Goal: Obtain resource: Download file/media

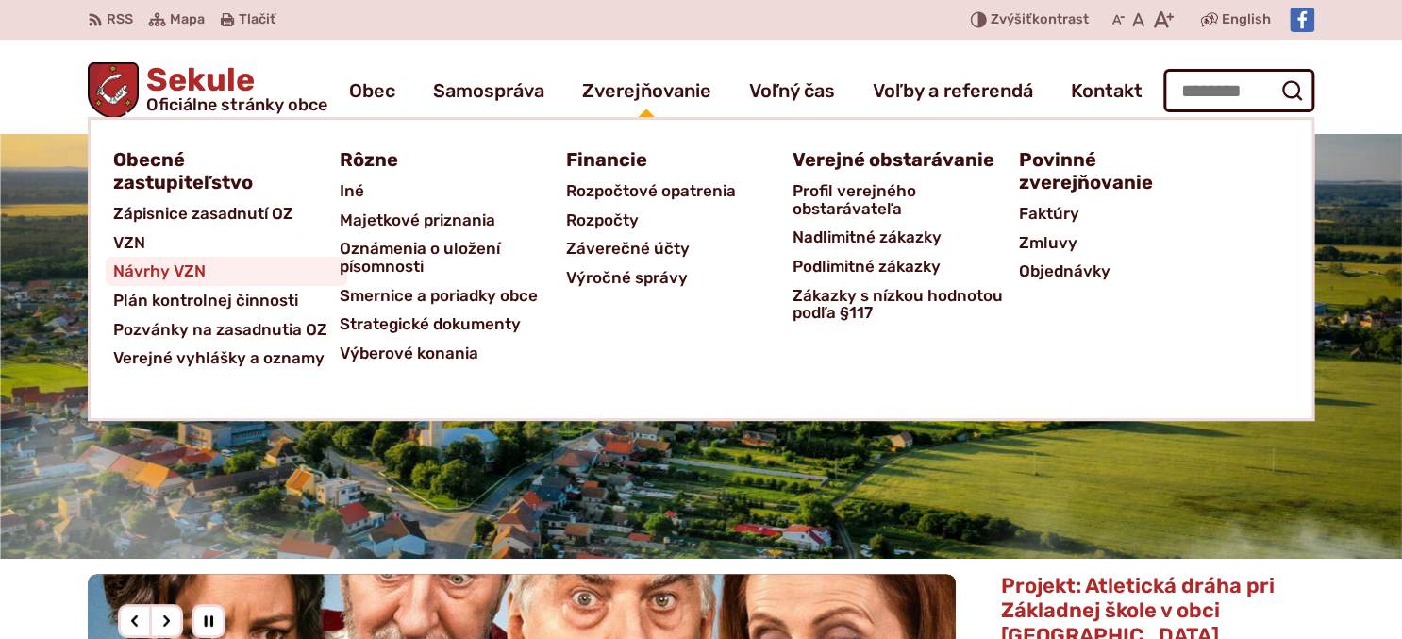
click at [172, 262] on span "Návrhy VZN" at bounding box center [159, 271] width 92 height 29
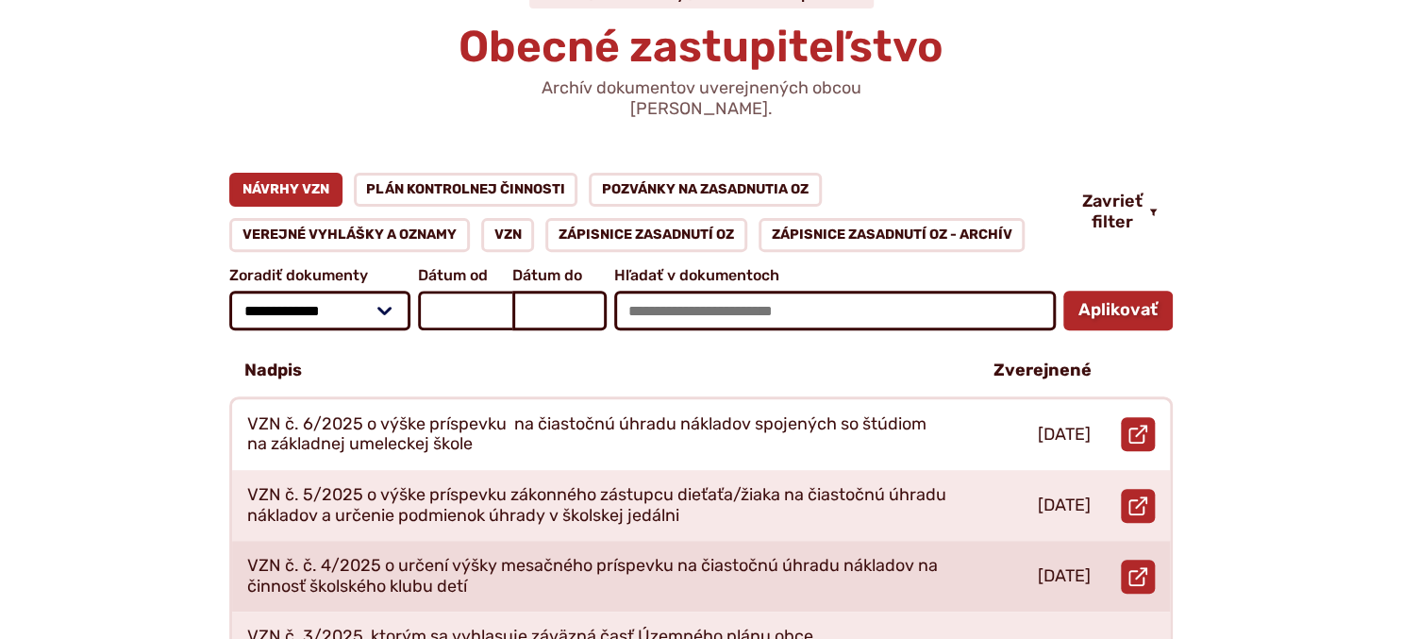
scroll to position [199, 0]
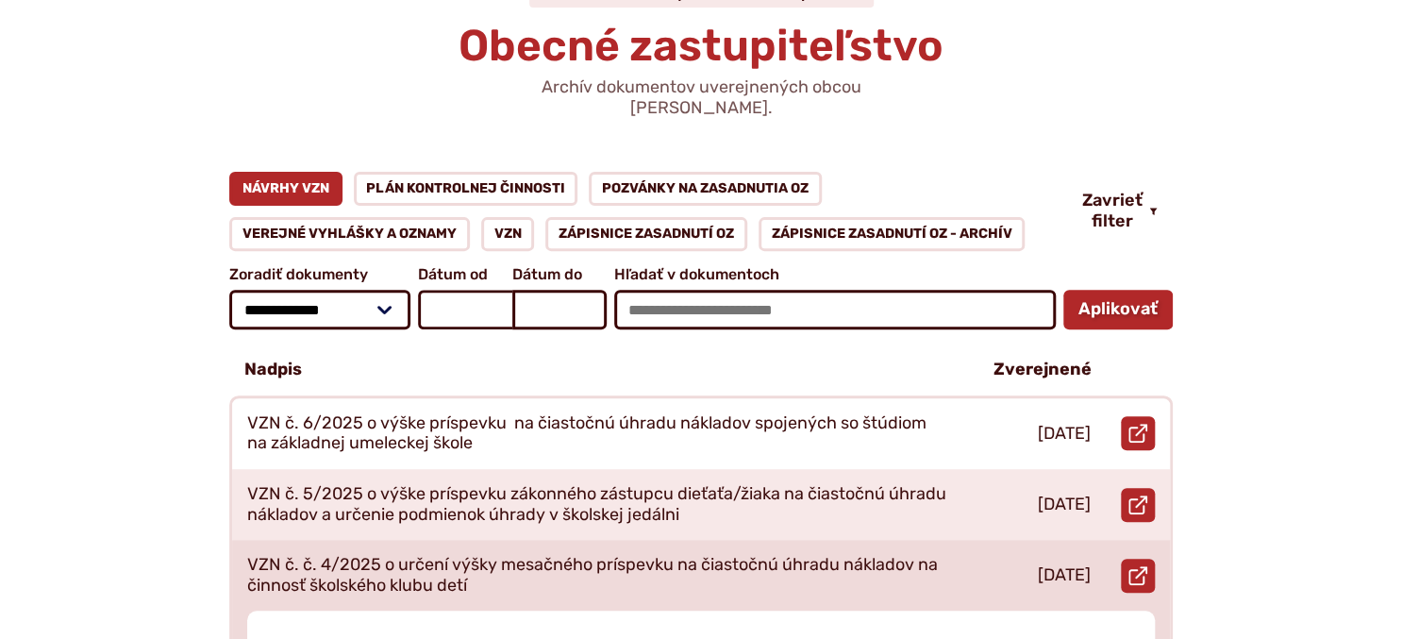
click at [351, 555] on p "VZN č. č. 4/2025 o určení výšky mesačného príspevku na čiastočnú úhradu náklado…" at bounding box center [598, 575] width 702 height 41
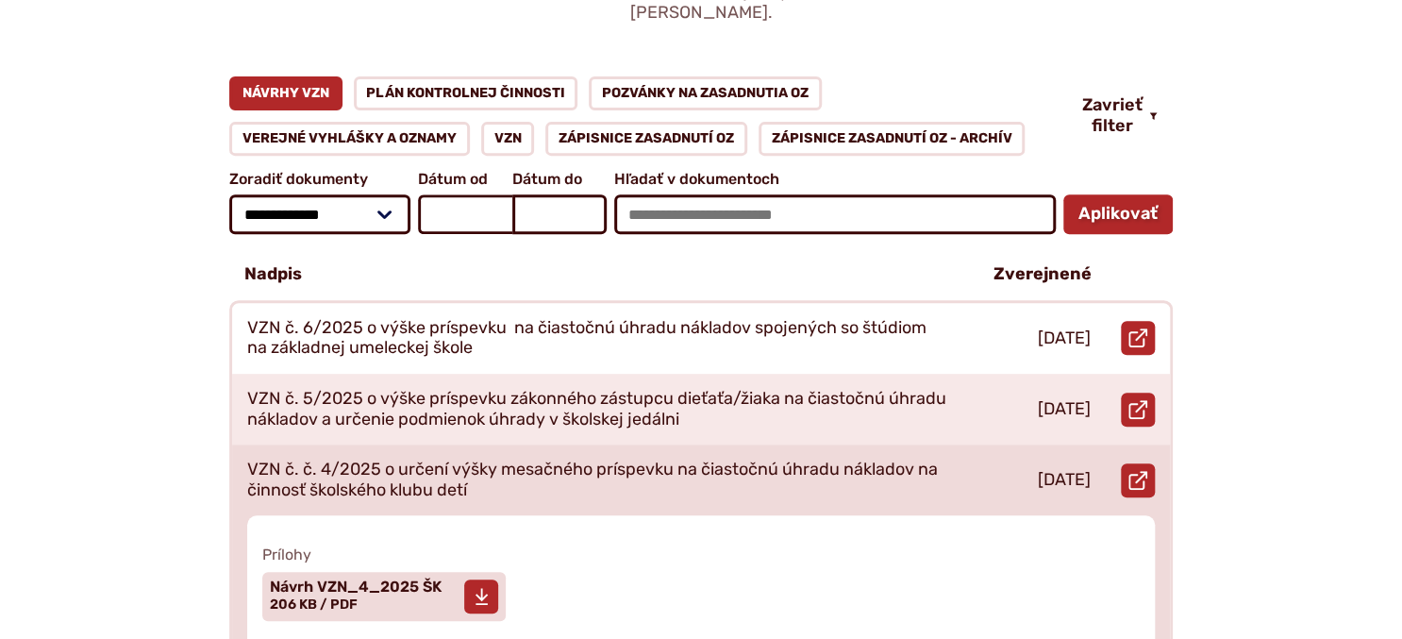
scroll to position [298, 0]
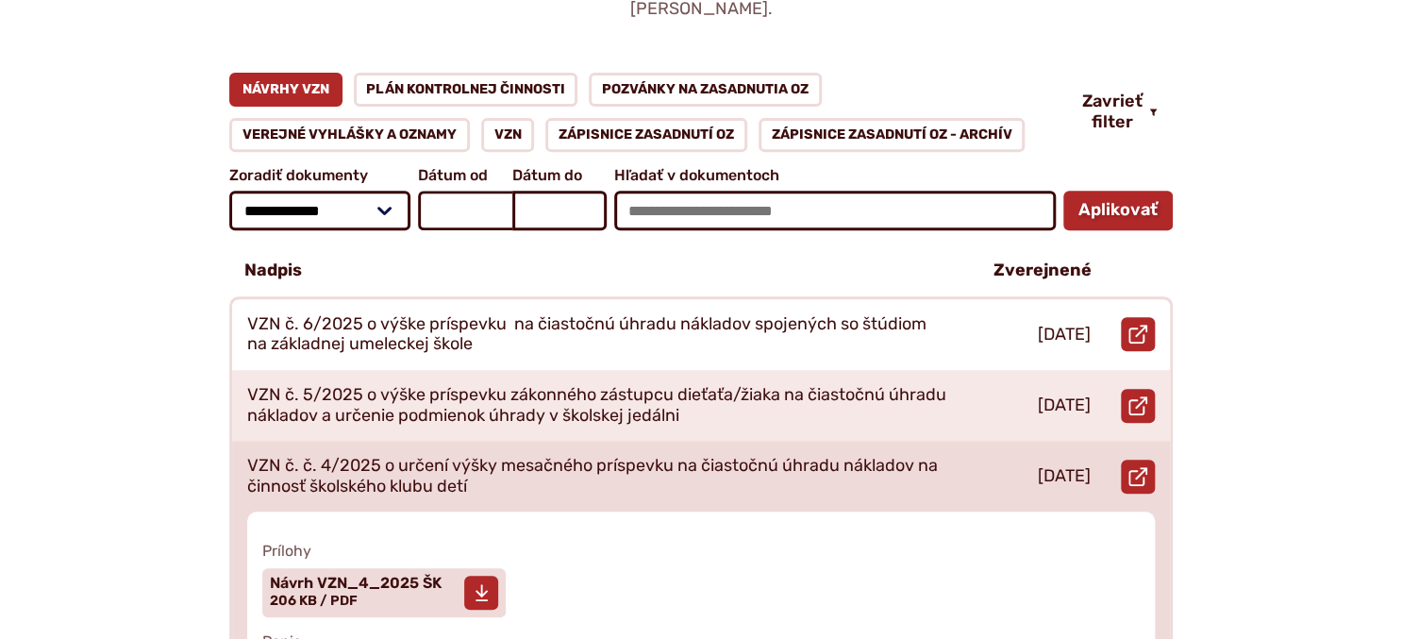
click at [315, 593] on span "Veľkosť a typ súboru 206 KB / PDF" at bounding box center [314, 601] width 88 height 16
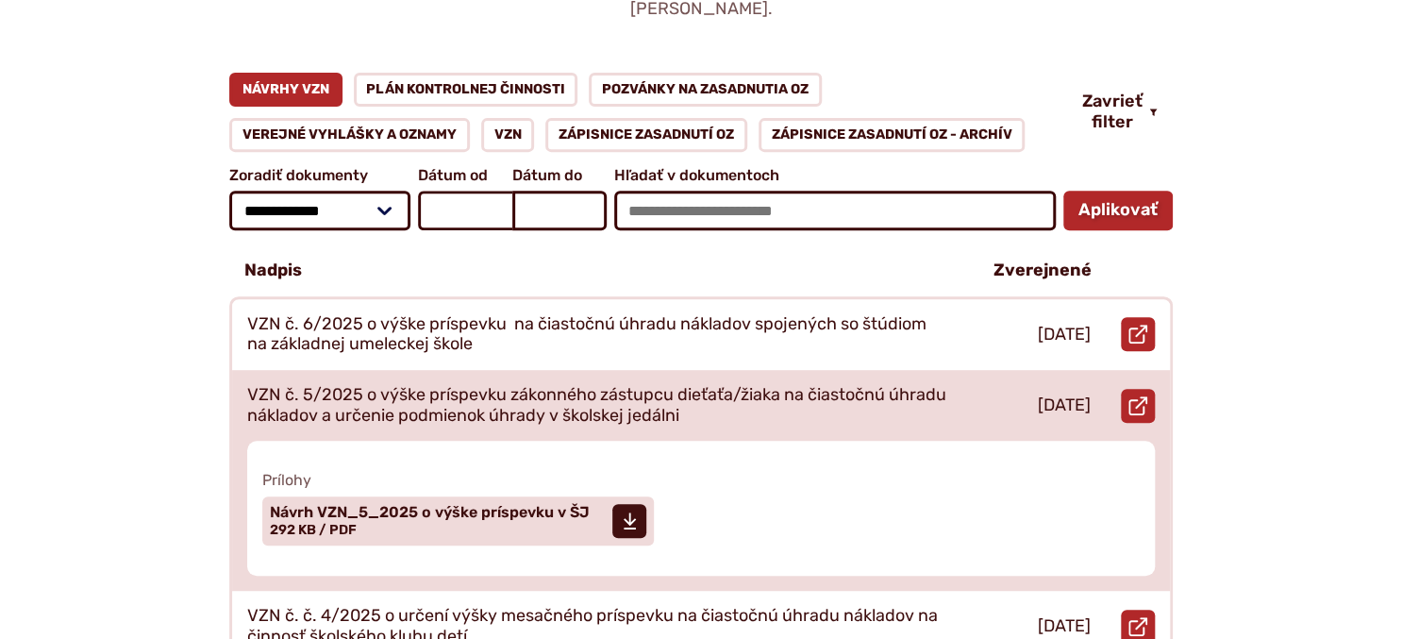
click at [404, 396] on p "VZN č. 5/2025 o výške príspevku zákonného zástupcu dieťaťa/žiaka na čiastočnú ú…" at bounding box center [598, 405] width 702 height 41
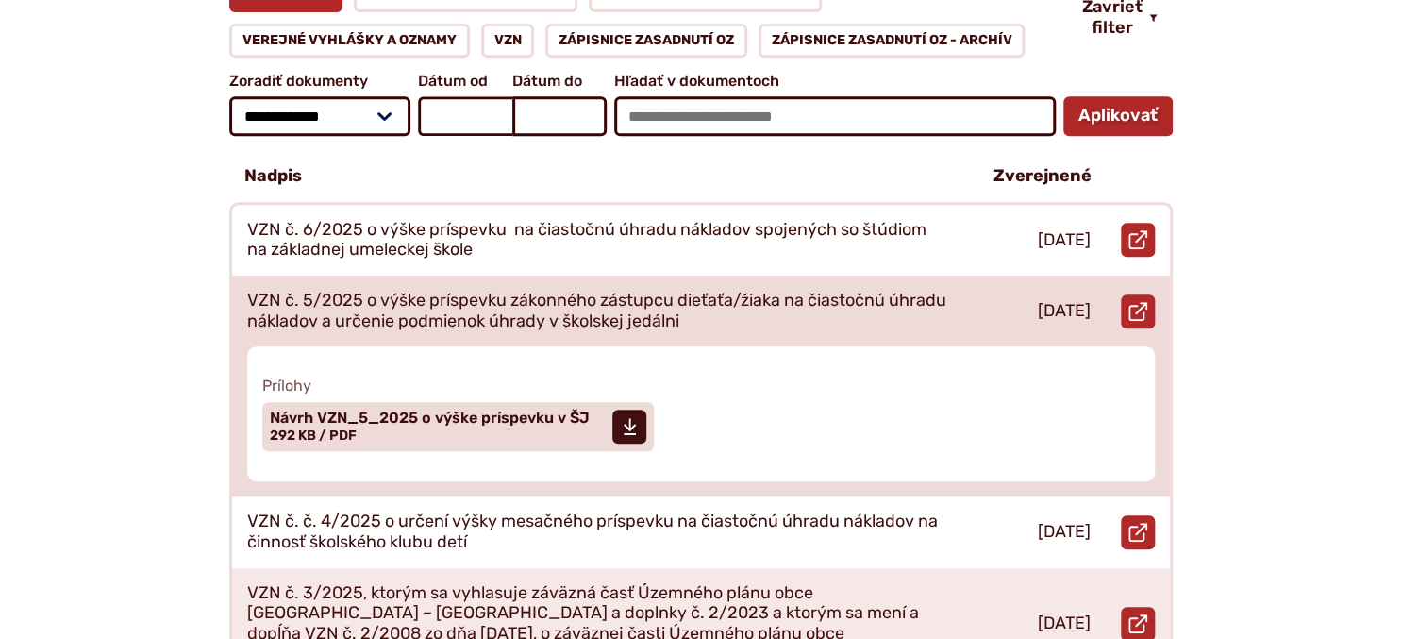
scroll to position [398, 0]
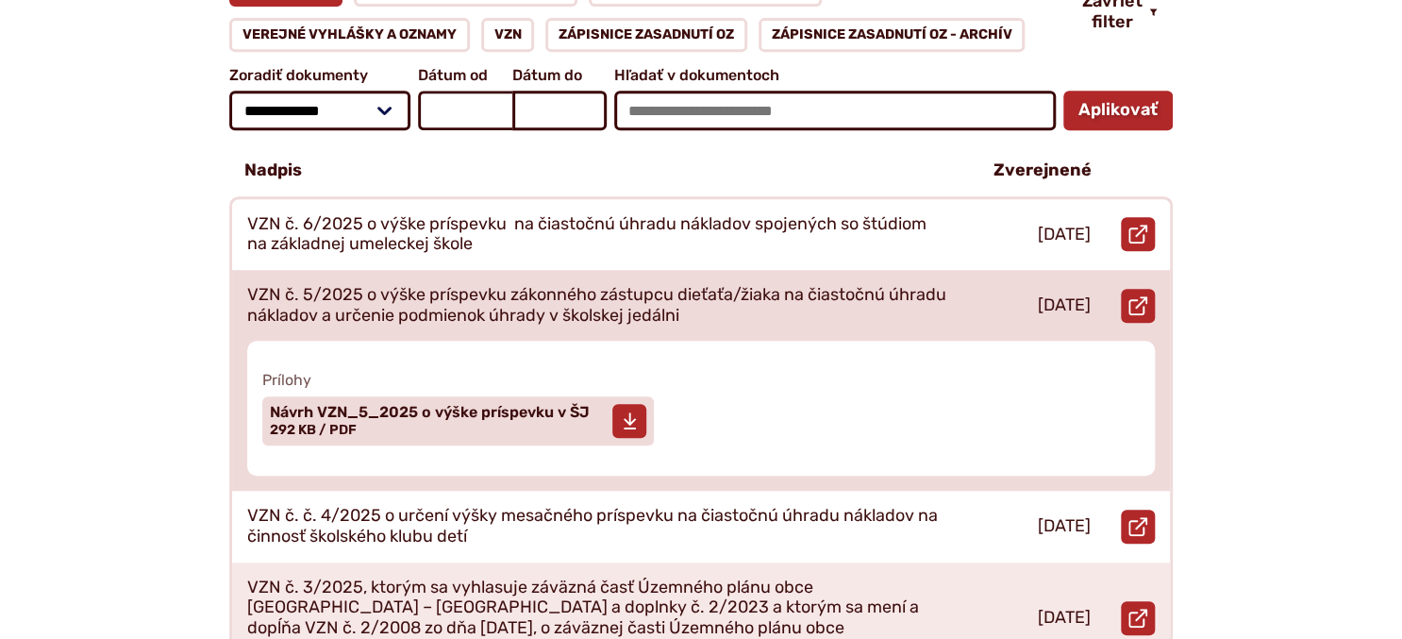
click at [384, 405] on span "Návrh VZN_5_2025 o výške príspevku v ŠJ Veľkosť a typ súboru 292 KB / PDF" at bounding box center [430, 420] width 320 height 47
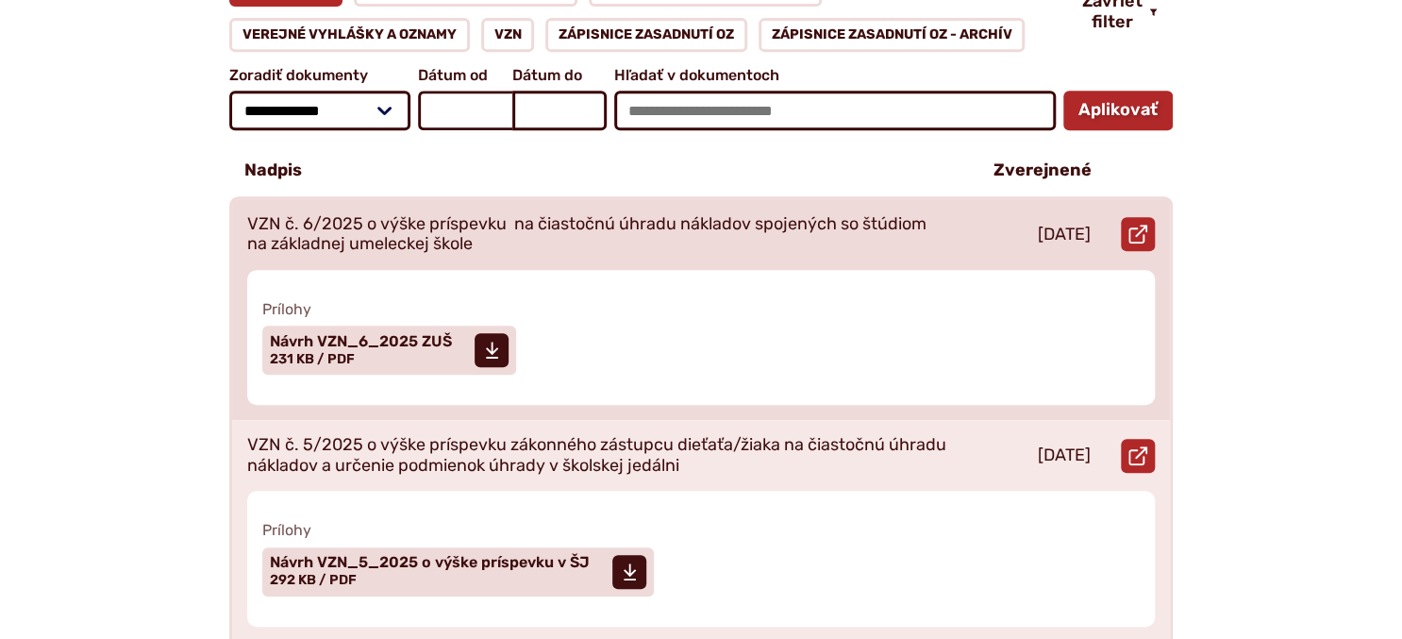
click at [456, 217] on p "VZN č. 6/2025 o výške príspevku na čiastočnú úhradu nákladov spojených so štúdi…" at bounding box center [598, 234] width 702 height 41
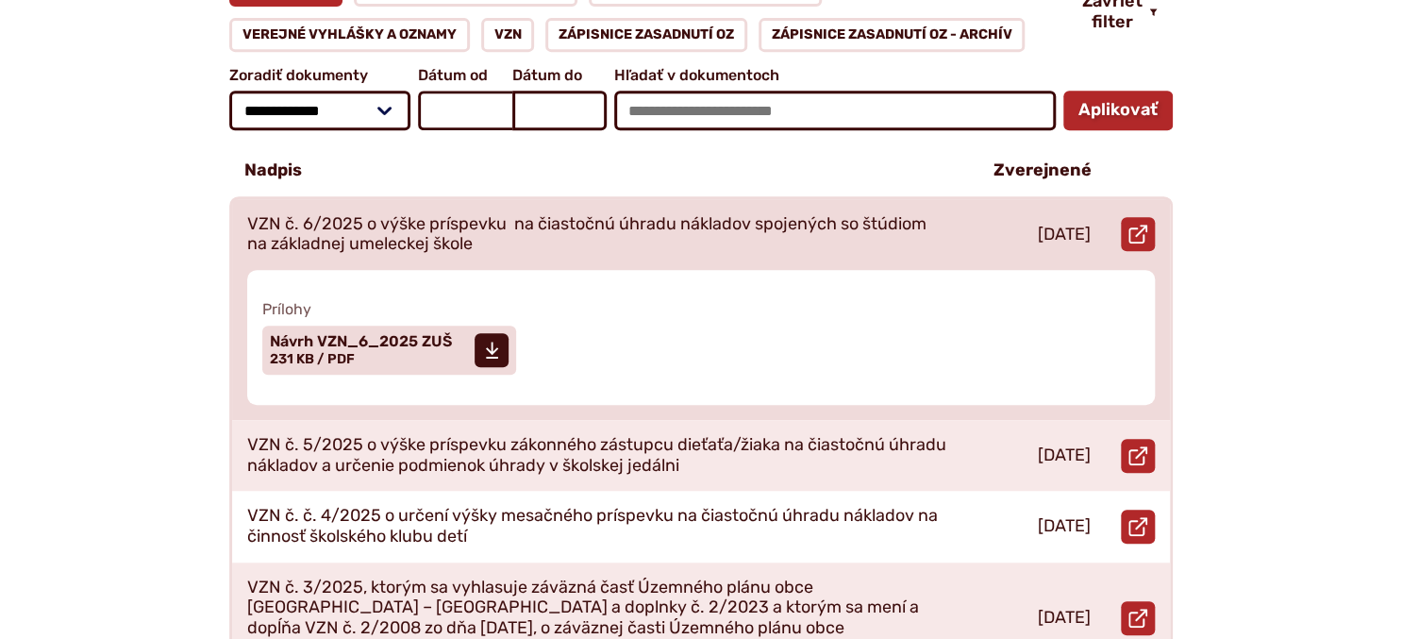
click at [443, 300] on span "Prílohy" at bounding box center [701, 309] width 878 height 18
click at [394, 334] on span "Návrh VZN_6_2025 ZUŠ" at bounding box center [361, 341] width 182 height 15
